Goal: Information Seeking & Learning: Learn about a topic

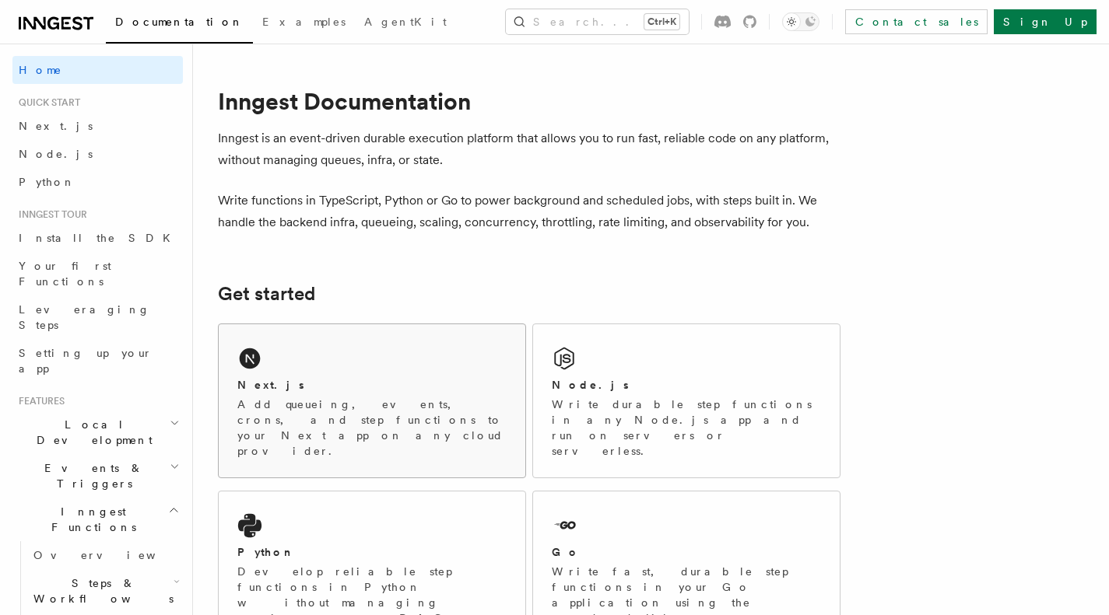
click at [393, 360] on div "Next.js Add queueing, events, crons, and step functions to your Next app on any…" at bounding box center [372, 400] width 307 height 153
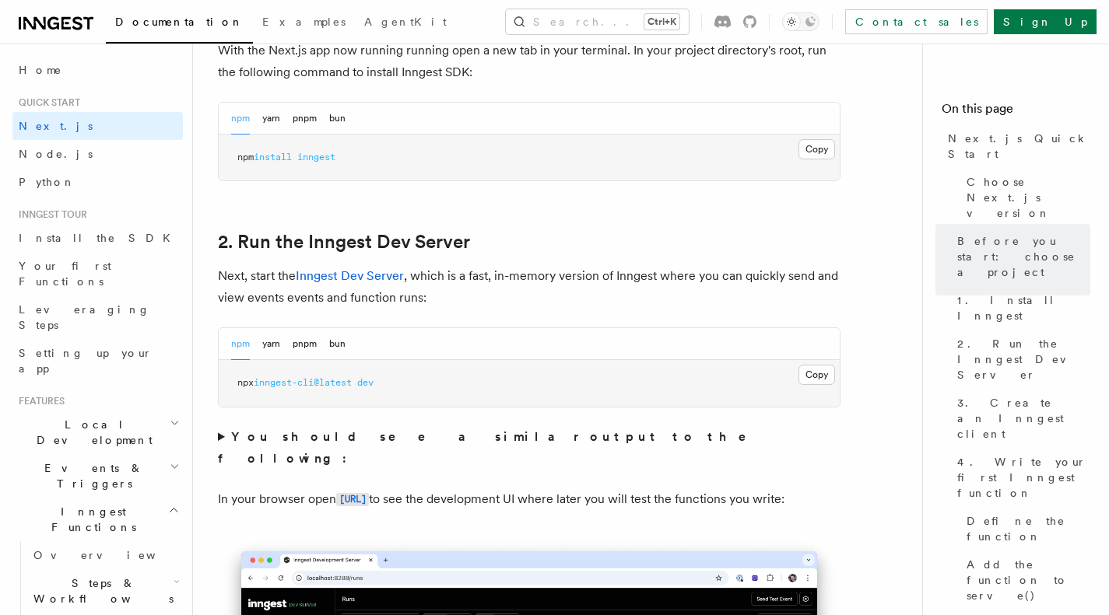
scroll to position [981, 0]
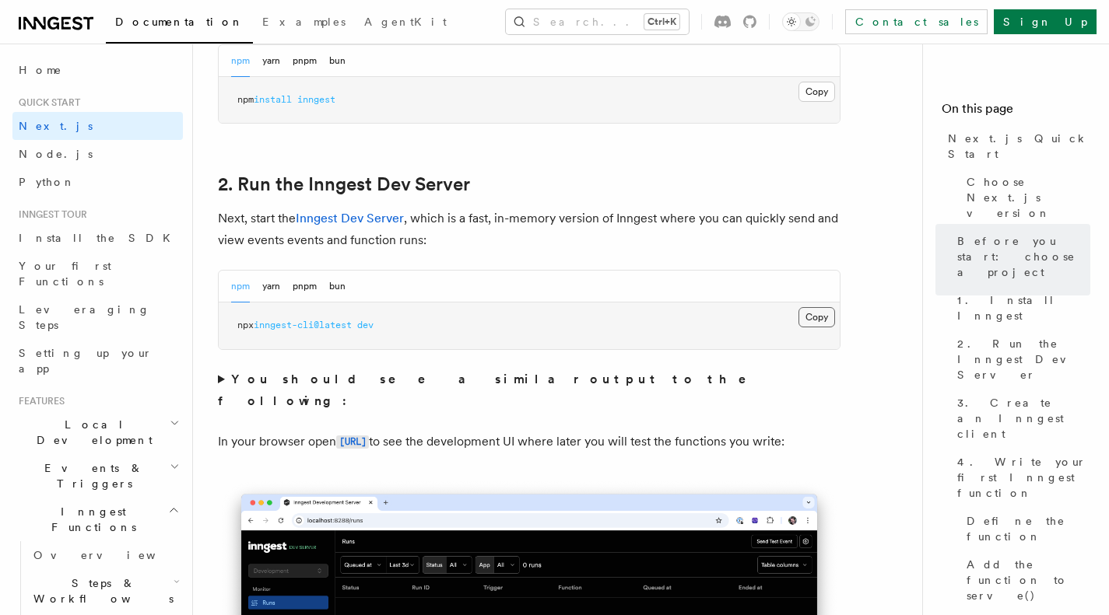
click at [809, 314] on button "Copy Copied" at bounding box center [816, 317] width 37 height 20
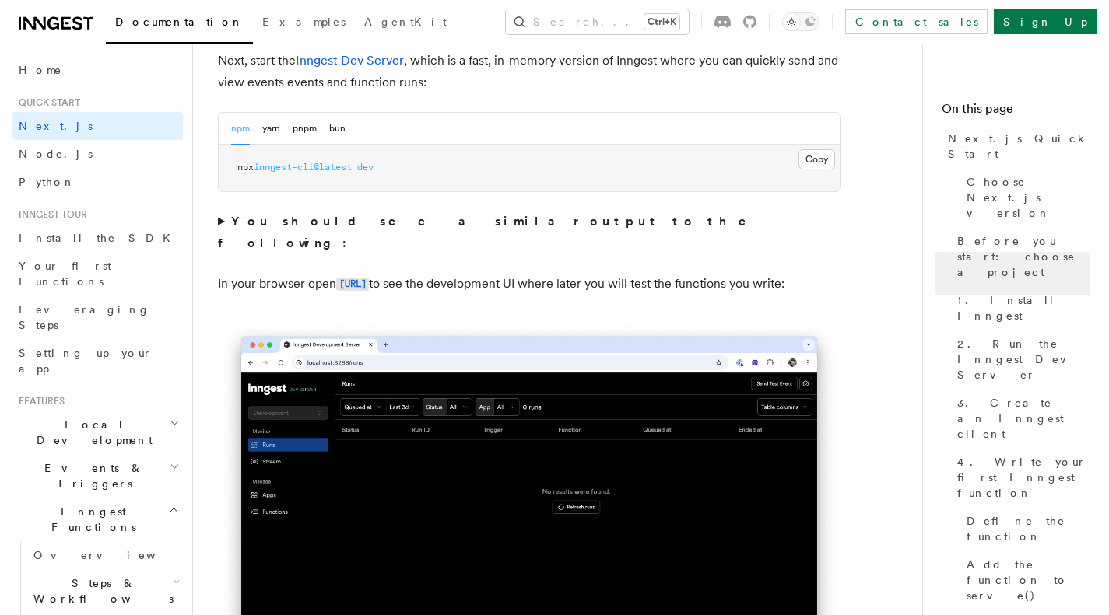
scroll to position [1106, 0]
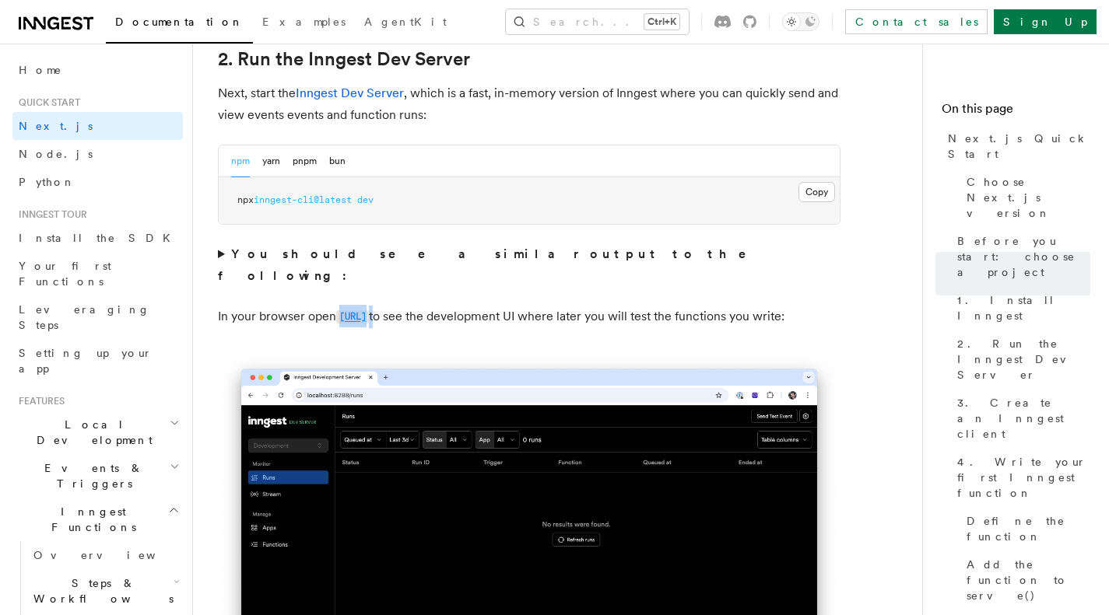
drag, startPoint x: 462, startPoint y: 297, endPoint x: 341, endPoint y: 289, distance: 121.6
click at [341, 306] on p "In your browser open http://localhost:8288 to see the development UI where late…" at bounding box center [529, 317] width 622 height 23
copy p "http://localhost:8288"
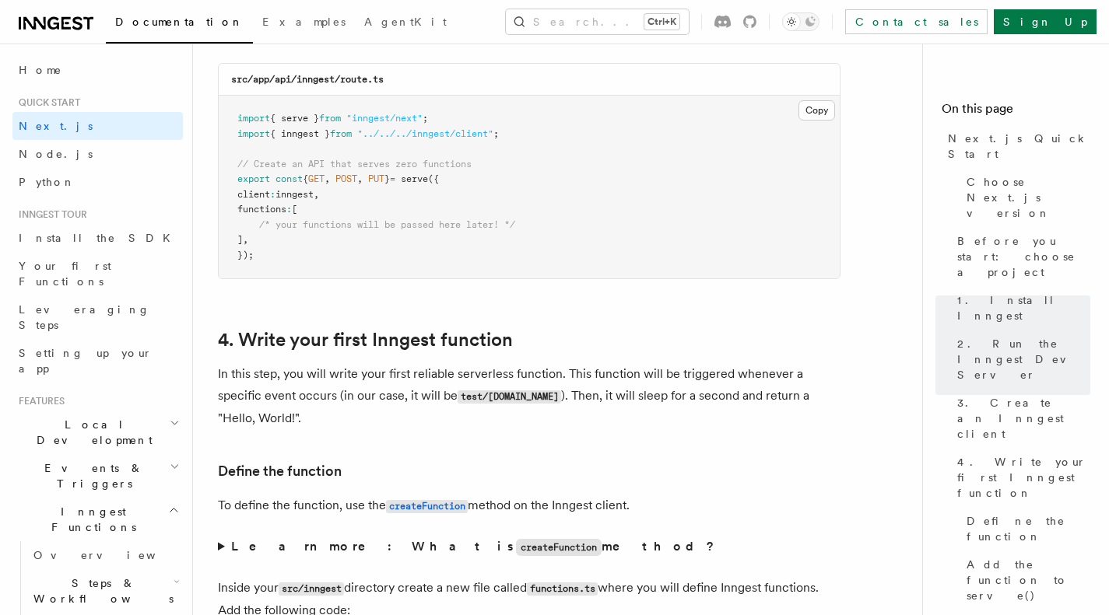
scroll to position [2255, 0]
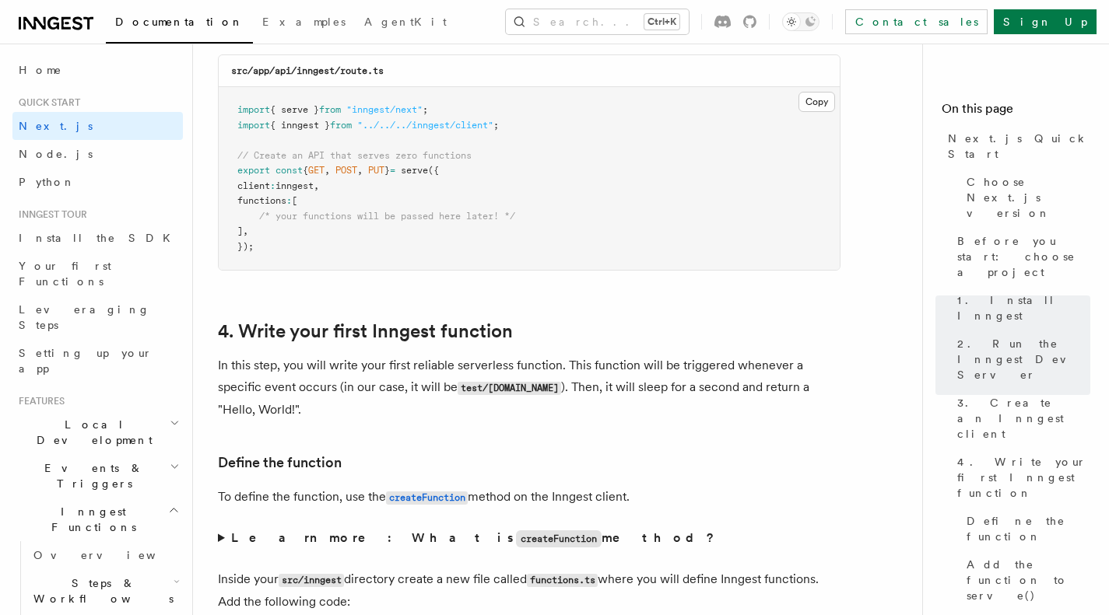
click at [493, 218] on span "/* your functions will be passed here later! */" at bounding box center [387, 216] width 256 height 11
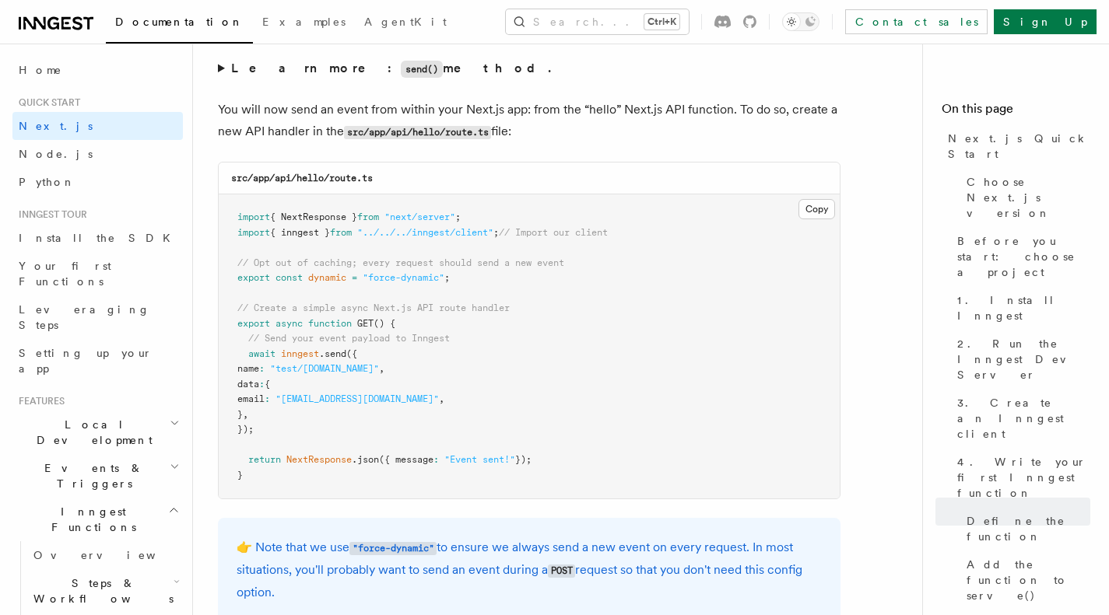
scroll to position [8091, 0]
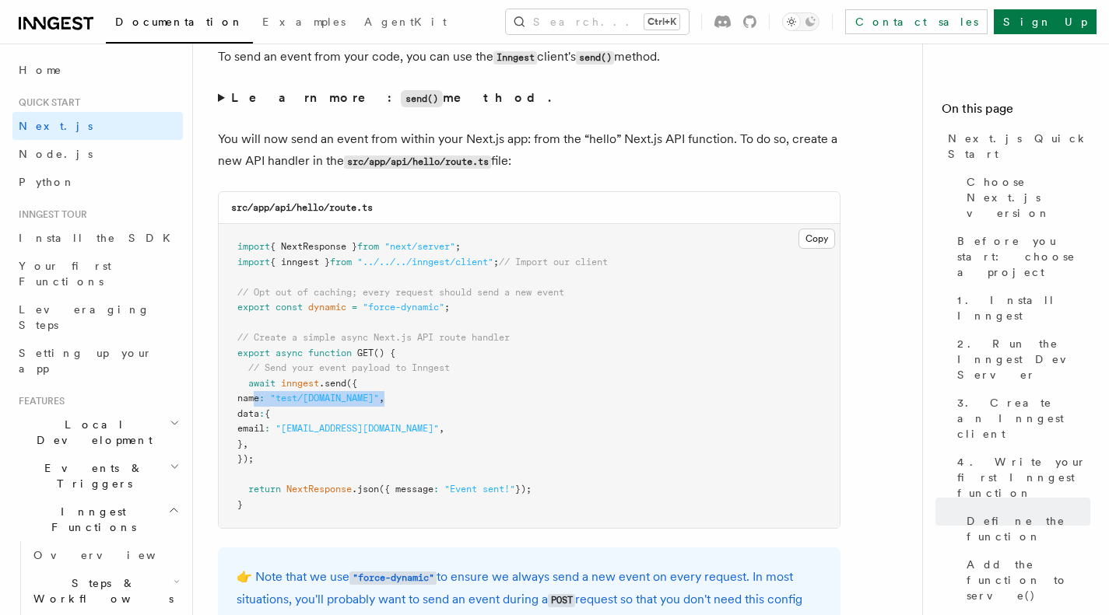
drag, startPoint x: 257, startPoint y: 405, endPoint x: 403, endPoint y: 401, distance: 146.3
click at [403, 401] on pre "import { NextResponse } from "next/server" ; import { inngest } from "../../../…" at bounding box center [529, 376] width 621 height 304
copy span "name : "test/hello.world" ,"
click at [384, 485] on pre "import { NextResponse } from "next/server" ; import { inngest } from "../../../…" at bounding box center [529, 376] width 621 height 304
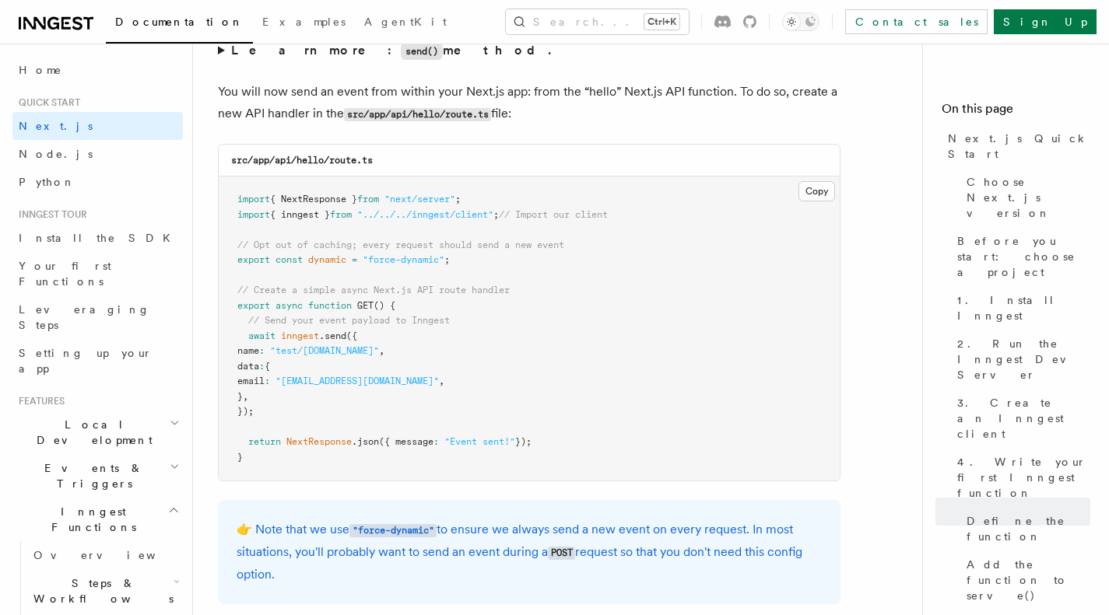
scroll to position [8139, 0]
drag, startPoint x: 294, startPoint y: 356, endPoint x: 398, endPoint y: 356, distance: 103.5
click at [384, 356] on span "name : "test/hello.world" ," at bounding box center [310, 350] width 147 height 11
click at [360, 356] on span ""test/hello.world"" at bounding box center [324, 350] width 109 height 11
drag, startPoint x: 301, startPoint y: 357, endPoint x: 389, endPoint y: 356, distance: 87.9
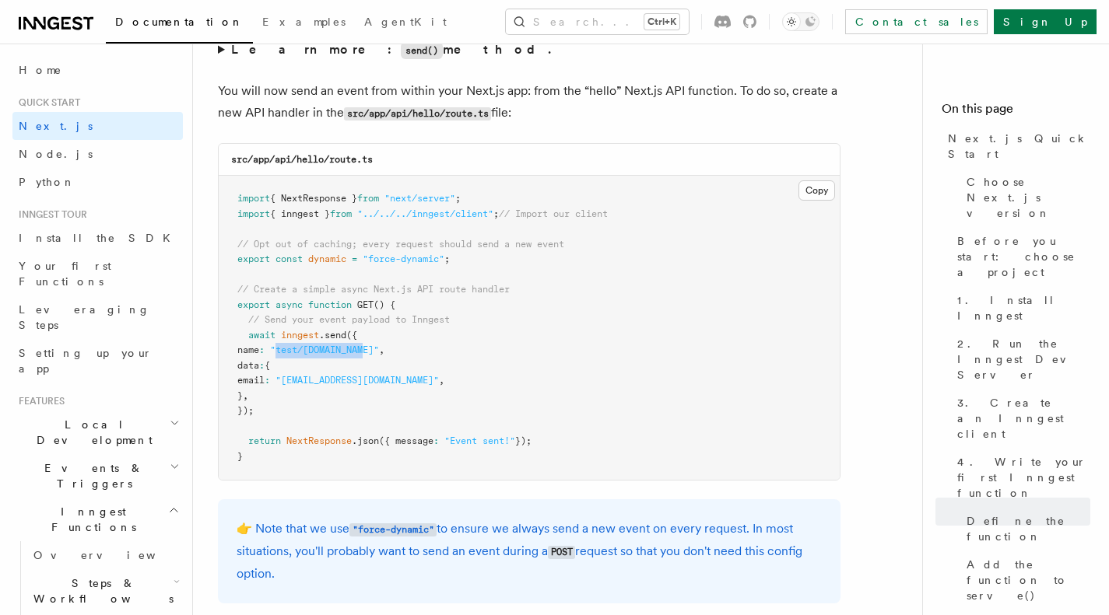
click at [379, 356] on span ""test/hello.world"" at bounding box center [324, 350] width 109 height 11
copy span "test/hello.world"
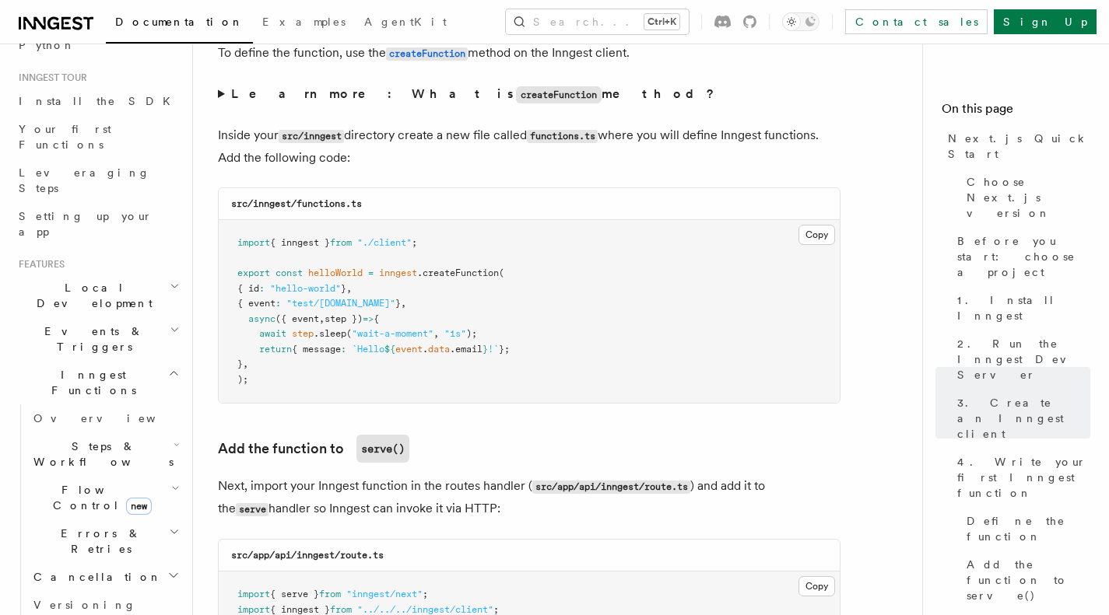
scroll to position [136, 0]
click at [145, 433] on h2 "Steps & Workflows" at bounding box center [105, 455] width 156 height 44
click at [129, 605] on link "AI Inference new" at bounding box center [112, 627] width 141 height 44
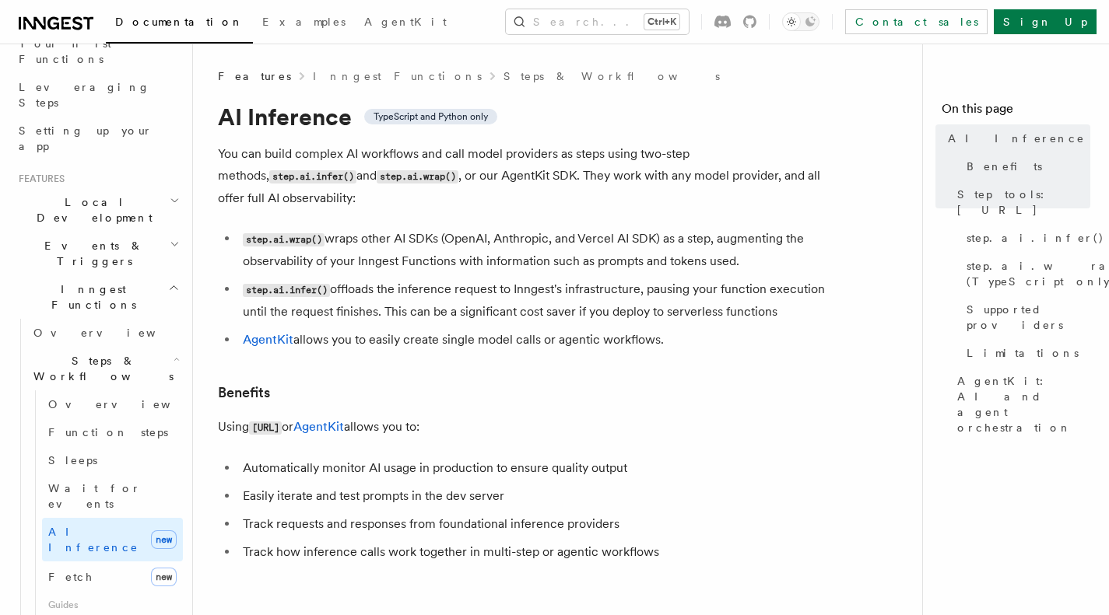
scroll to position [116, 0]
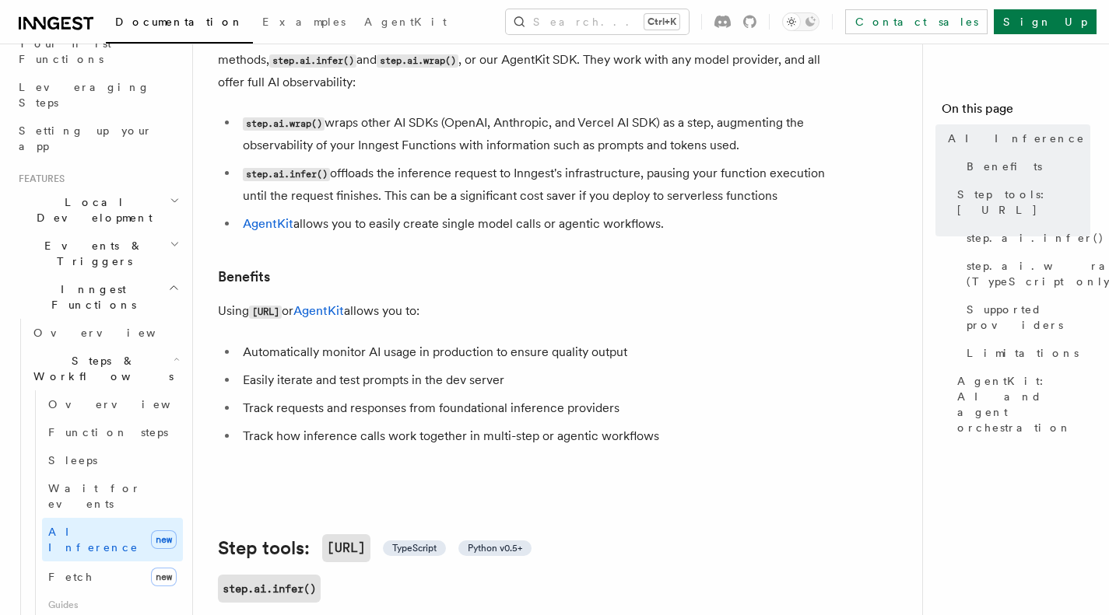
click at [598, 374] on ul "Automatically monitor AI usage in production to ensure quality output Easily it…" at bounding box center [529, 395] width 622 height 106
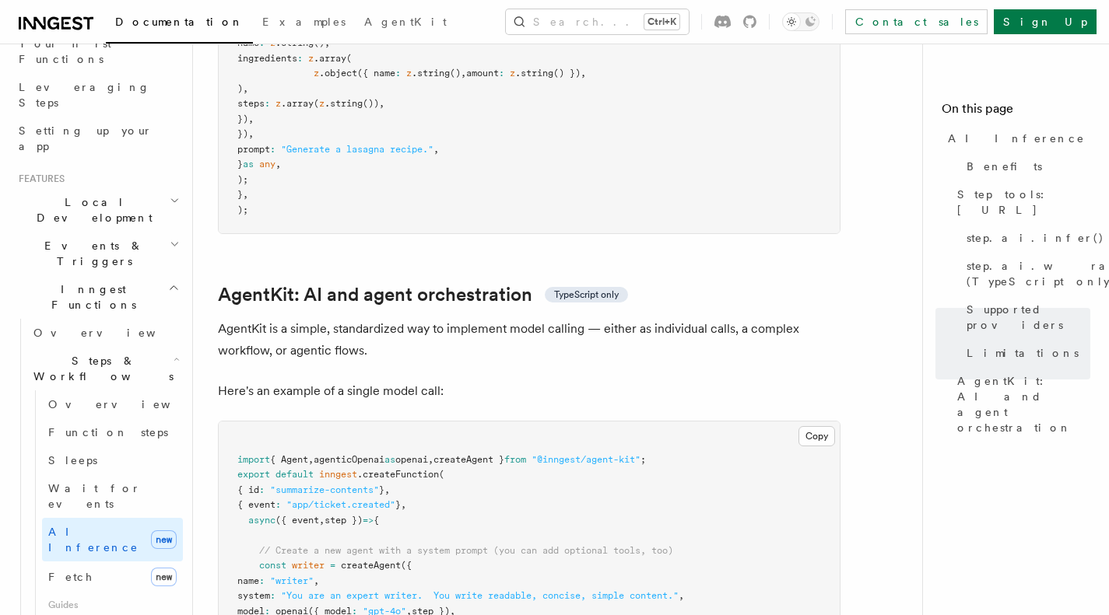
scroll to position [4433, 0]
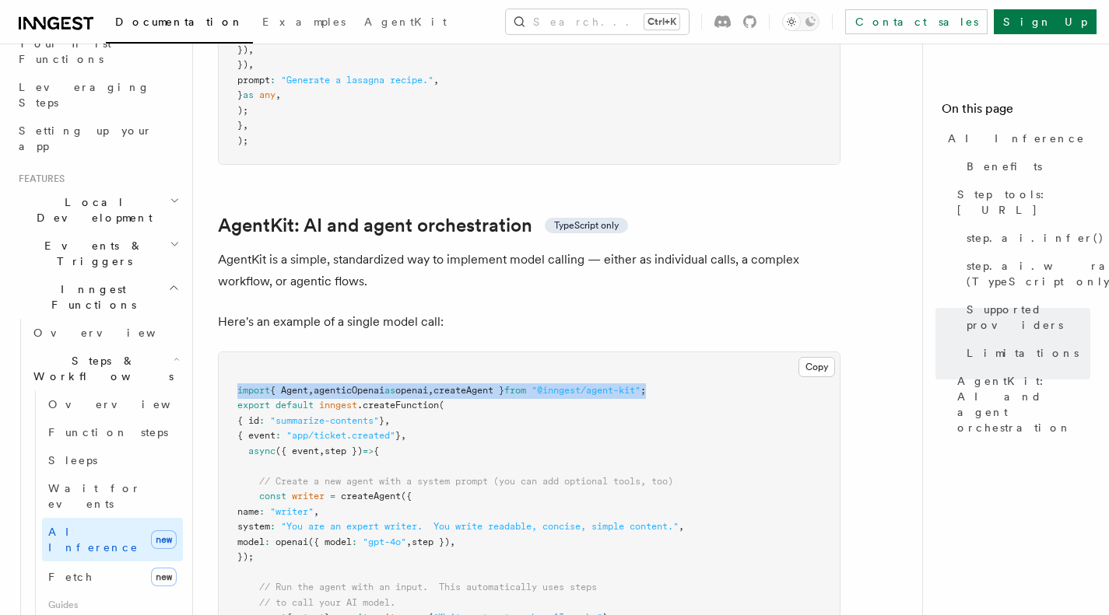
drag, startPoint x: 703, startPoint y: 327, endPoint x: 229, endPoint y: 326, distance: 473.8
click at [229, 352] on pre "import { Agent , agenticOpenai as openai , createAgent } from "@inngest/agent-k…" at bounding box center [529, 519] width 621 height 335
copy span "import { Agent , agenticOpenai as openai , createAgent } from "@inngest/agent-k…"
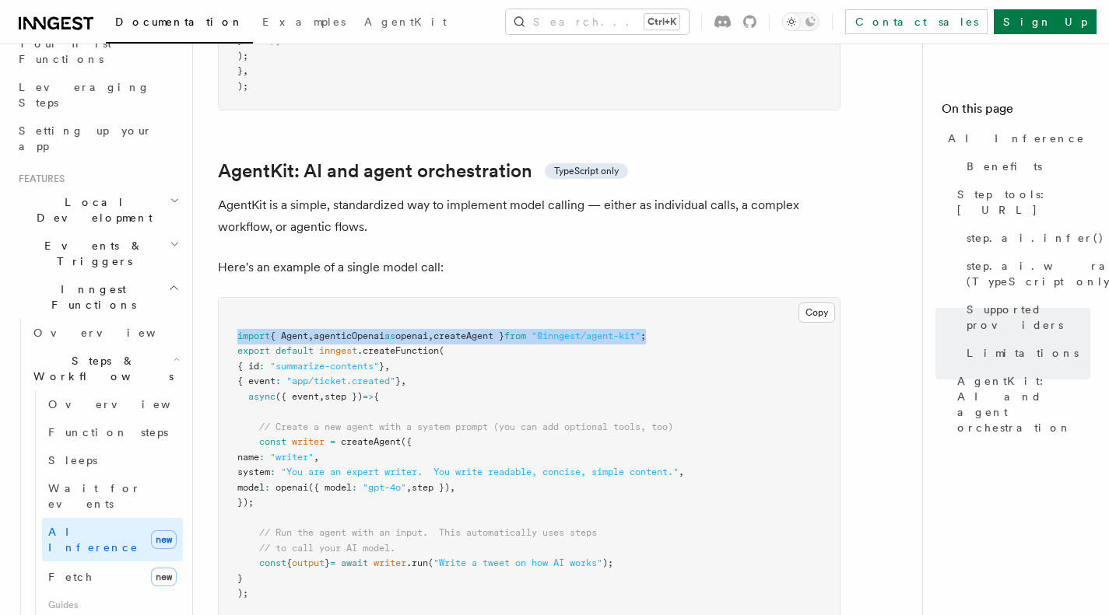
drag, startPoint x: 293, startPoint y: 433, endPoint x: 221, endPoint y: 352, distance: 107.5
click at [221, 352] on pre "import { Agent , agenticOpenai as openai , createAgent } from "@inngest/agent-k…" at bounding box center [529, 465] width 621 height 335
copy code "// Create a new agent with a system prompt (you can add optional tools, too) co…"
